Goal: Task Accomplishment & Management: Manage account settings

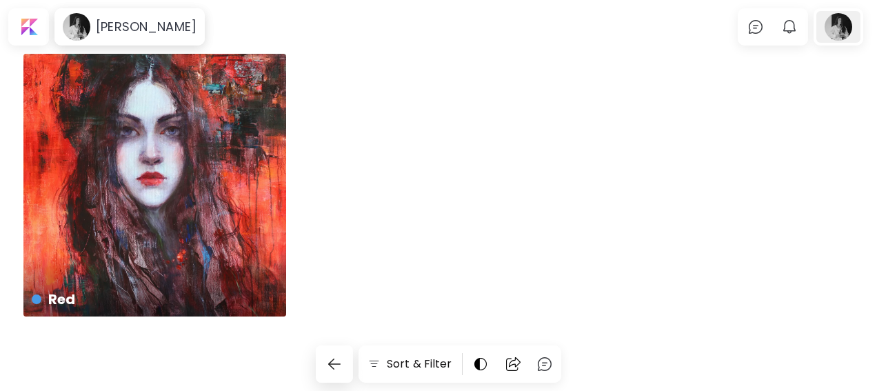
click at [853, 35] on div at bounding box center [838, 27] width 44 height 32
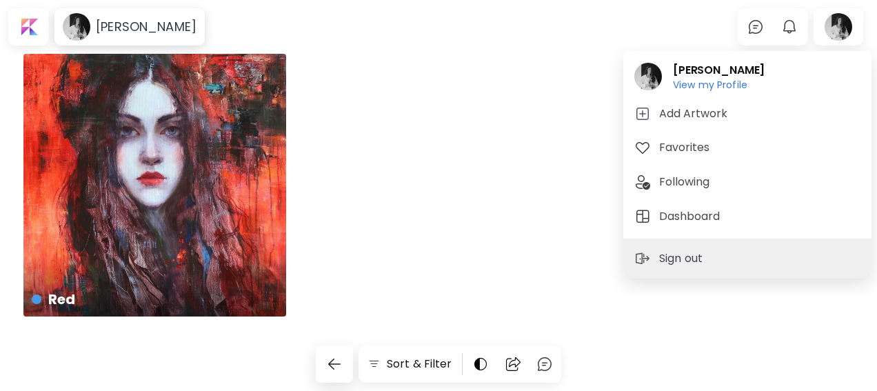
click at [849, 30] on div at bounding box center [438, 195] width 877 height 391
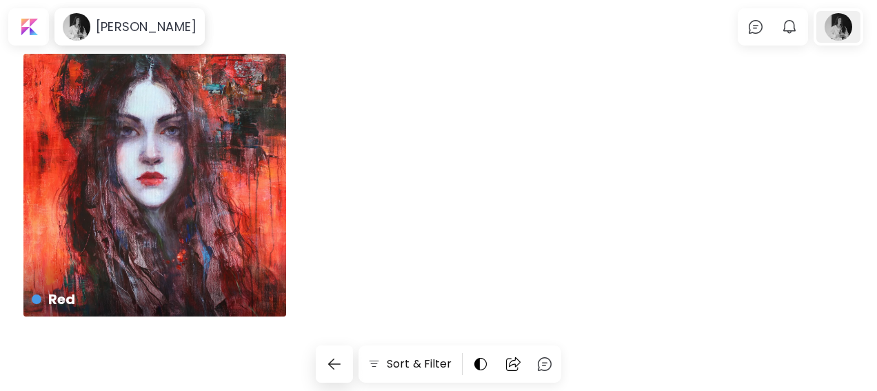
click at [851, 26] on div at bounding box center [838, 27] width 44 height 32
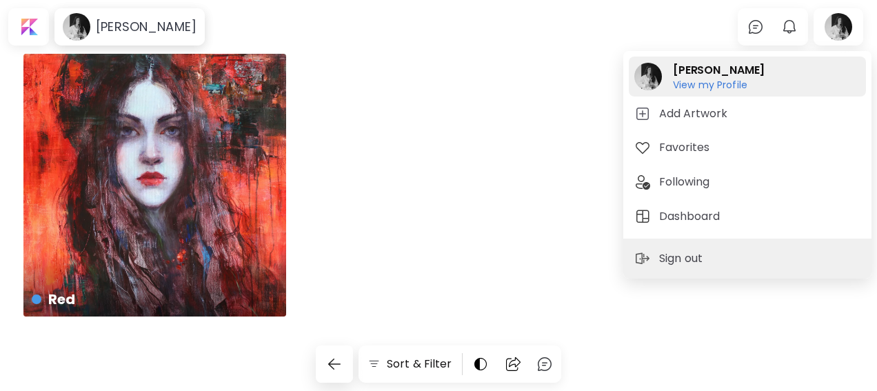
click at [725, 88] on h6 "View my Profile" at bounding box center [719, 85] width 92 height 12
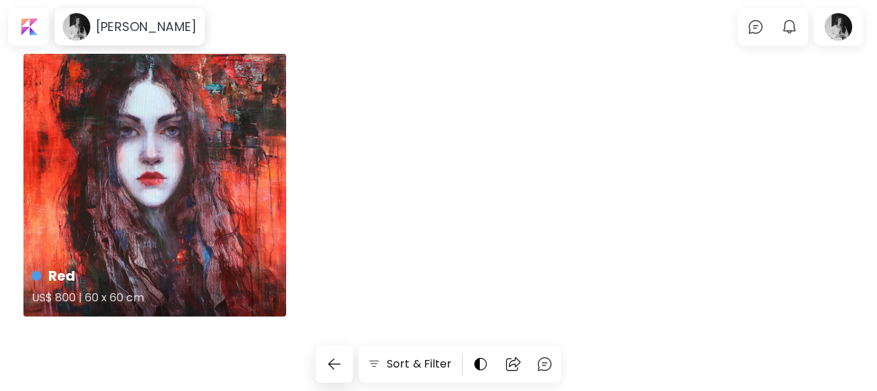
scroll to position [1, 0]
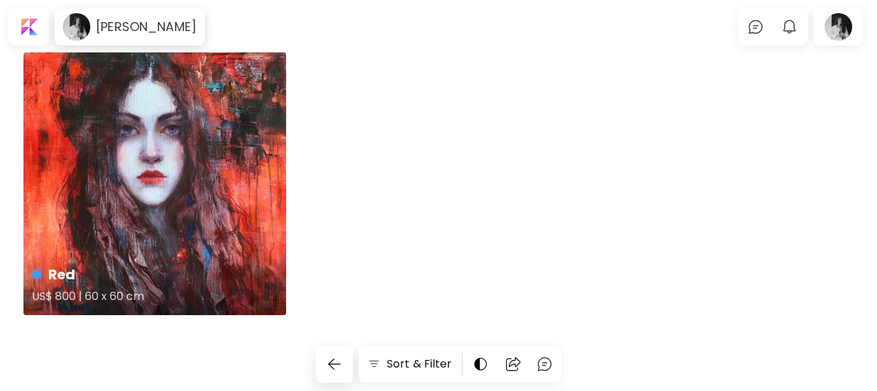
click at [58, 294] on h5 "US$ 800 | 60 x 60 cm" at bounding box center [153, 299] width 243 height 28
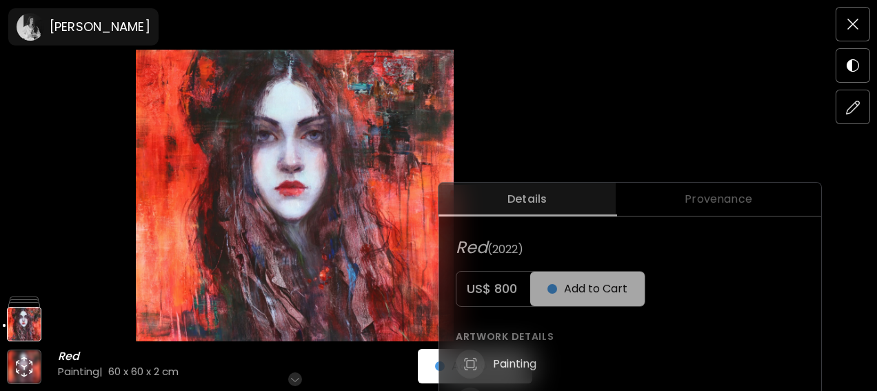
scroll to position [358, 0]
click at [856, 24] on img at bounding box center [852, 24] width 11 height 11
click at [869, 27] on div at bounding box center [869, 27] width 0 height 0
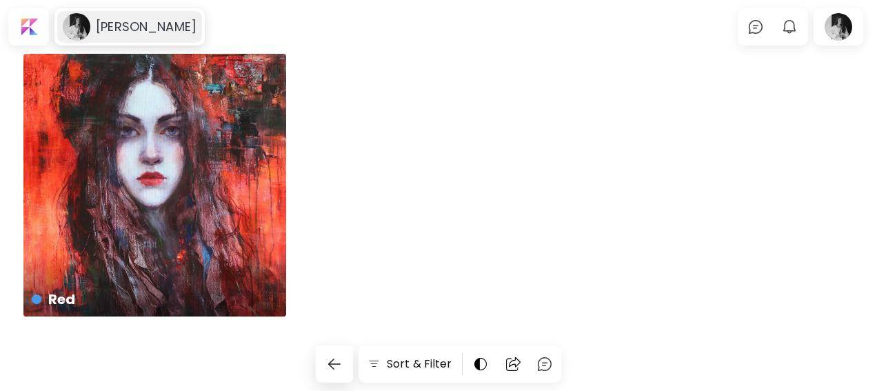
click at [81, 31] on image at bounding box center [77, 27] width 28 height 28
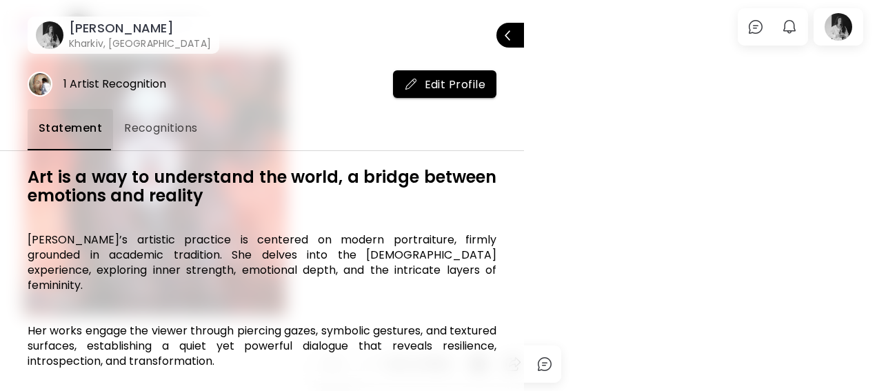
click at [720, 65] on div at bounding box center [438, 195] width 877 height 391
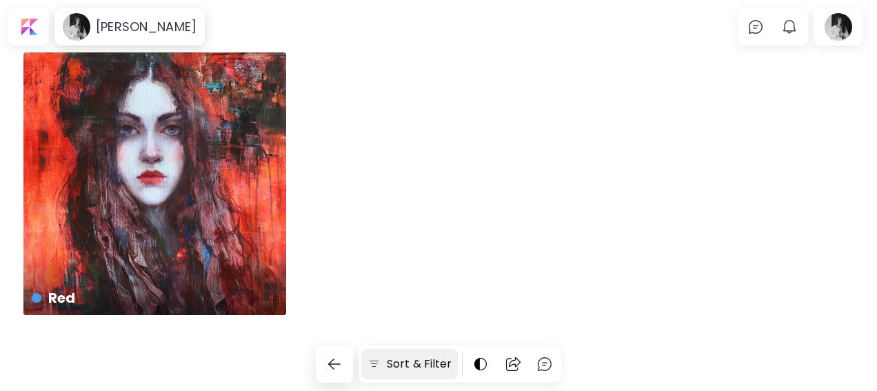
click at [379, 369] on img at bounding box center [374, 364] width 14 height 14
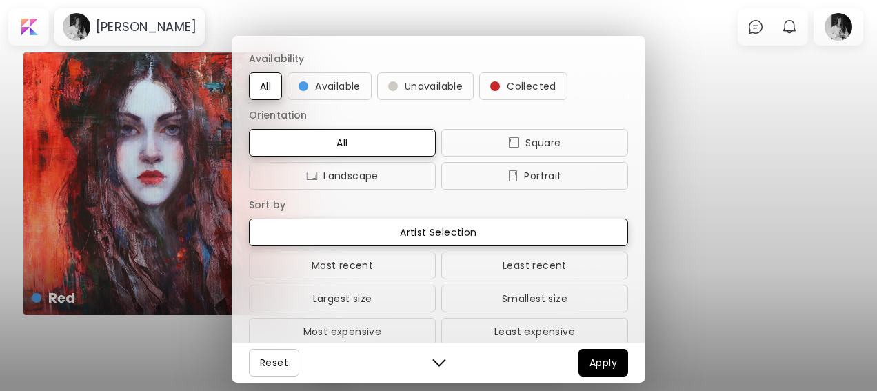
click at [737, 250] on div "Availability All Available Unavailable Collected Orientation All Square Landsca…" at bounding box center [438, 195] width 877 height 391
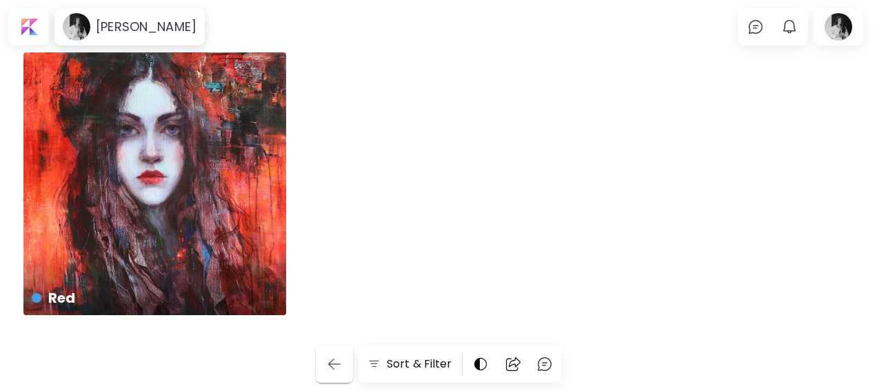
click at [336, 365] on img "button" at bounding box center [334, 364] width 17 height 17
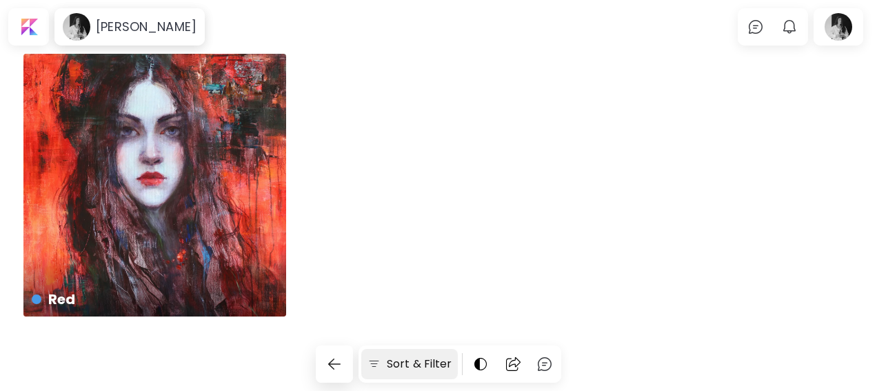
click at [378, 361] on img at bounding box center [374, 364] width 14 height 14
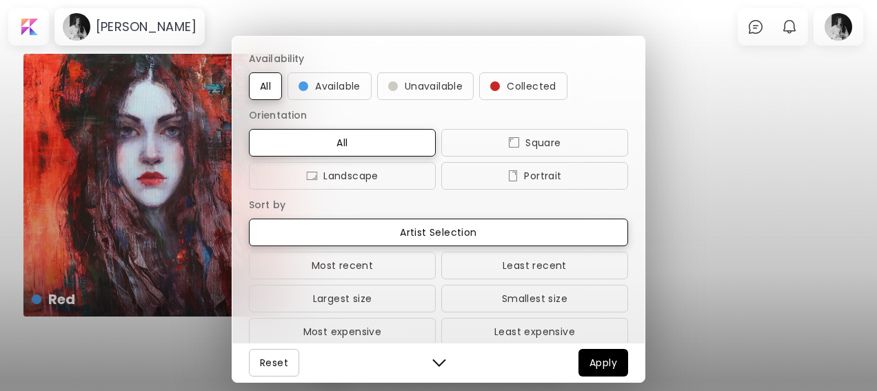
click at [851, 24] on div "Availability All Available Unavailable Collected Orientation All Square Landsca…" at bounding box center [438, 195] width 877 height 391
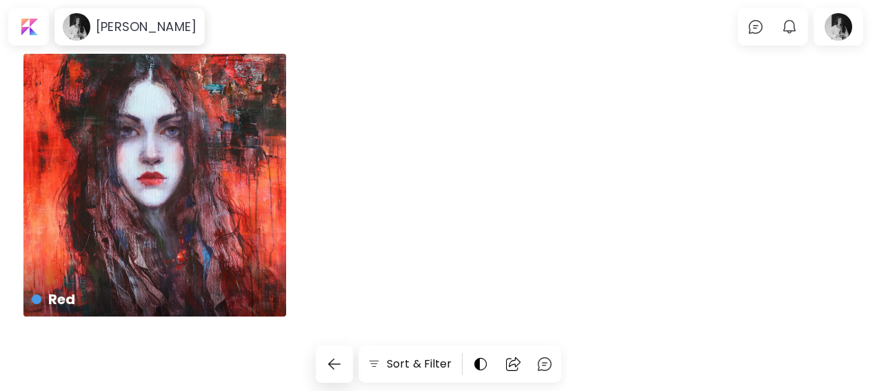
click at [851, 24] on div at bounding box center [838, 27] width 44 height 32
click at [856, 23] on div at bounding box center [838, 27] width 44 height 32
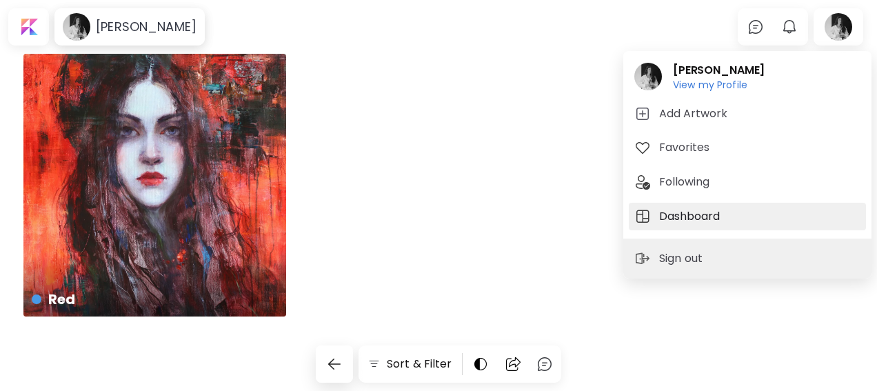
click at [687, 219] on h5 "Dashboard" at bounding box center [691, 216] width 65 height 17
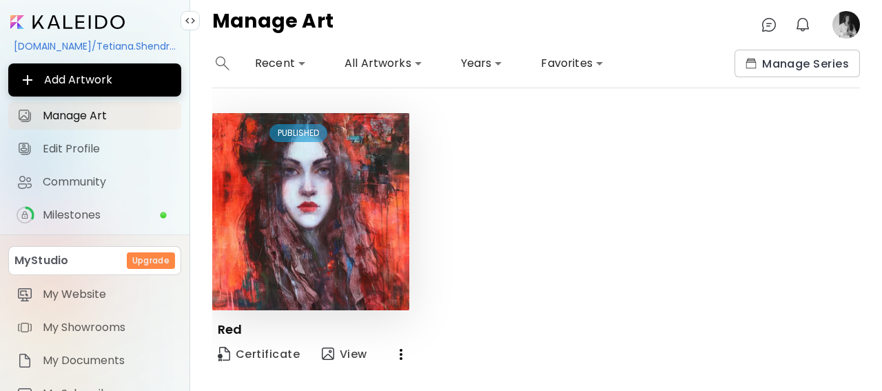
click at [401, 353] on icon "button" at bounding box center [401, 354] width 17 height 17
click at [517, 291] on div at bounding box center [441, 195] width 882 height 391
click at [101, 113] on span "Manage Art" at bounding box center [108, 116] width 130 height 14
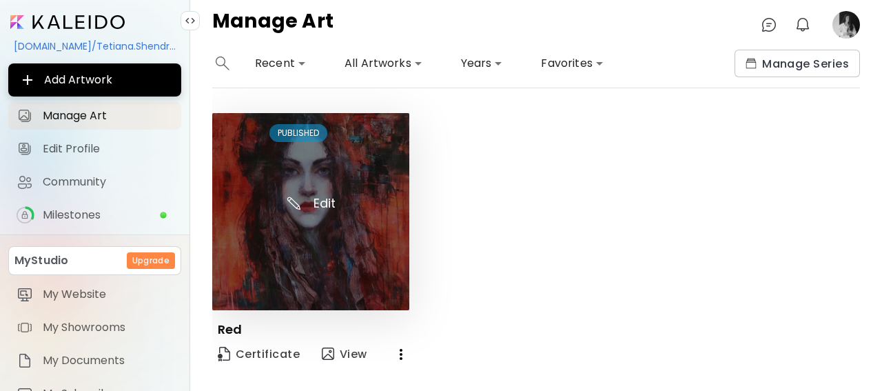
click at [318, 206] on img at bounding box center [310, 211] width 197 height 197
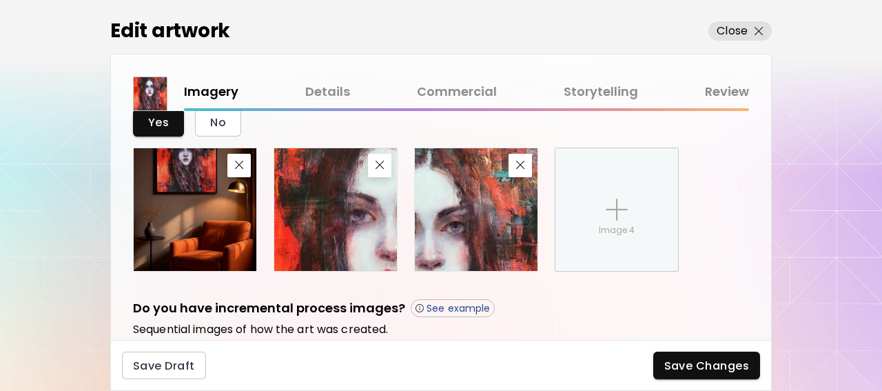
scroll to position [634, 0]
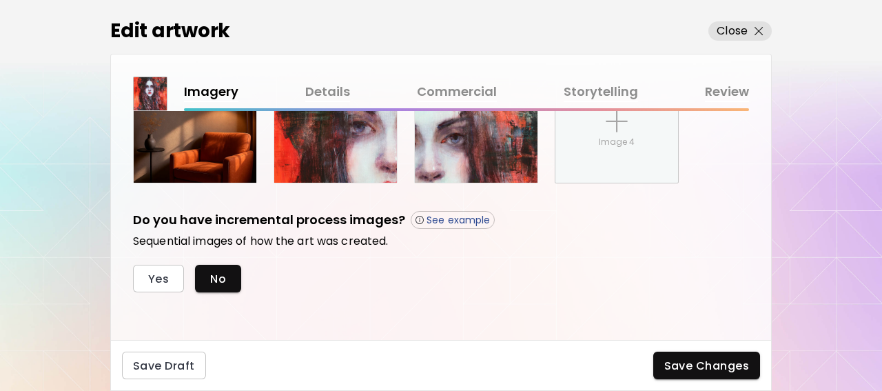
click at [457, 94] on link "Commercial" at bounding box center [457, 92] width 80 height 20
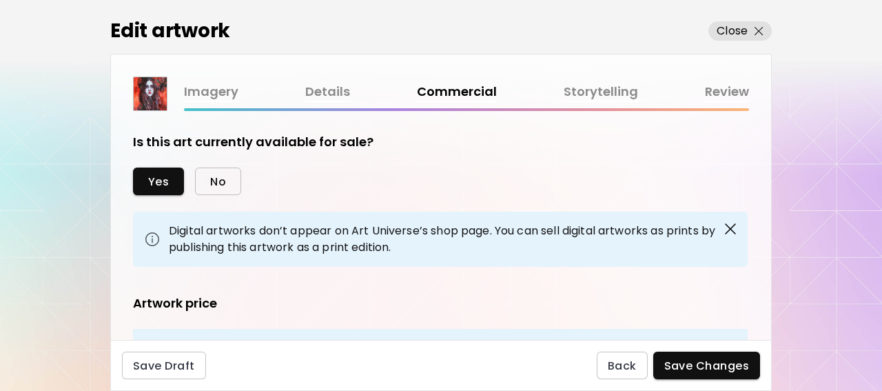
click at [210, 179] on span "No" at bounding box center [218, 181] width 16 height 14
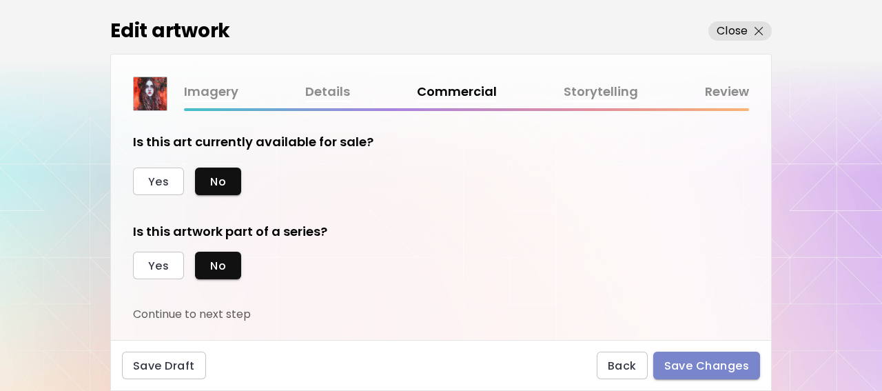
click at [707, 365] on span "Save Changes" at bounding box center [707, 365] width 85 height 14
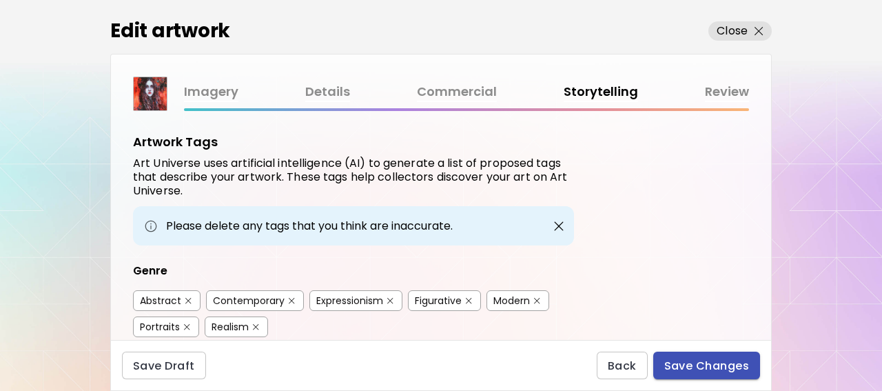
click at [690, 365] on span "Save Changes" at bounding box center [707, 365] width 85 height 14
